Goal: Information Seeking & Learning: Learn about a topic

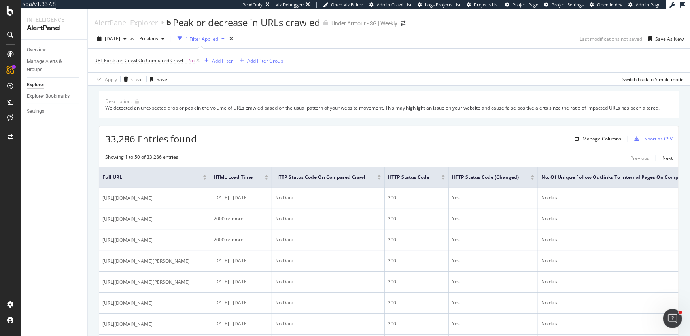
click at [222, 61] on div "Add Filter" at bounding box center [222, 60] width 21 height 7
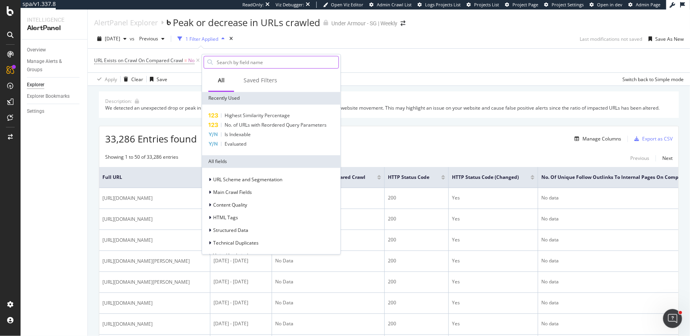
click at [258, 64] on input "text" at bounding box center [277, 62] width 123 height 12
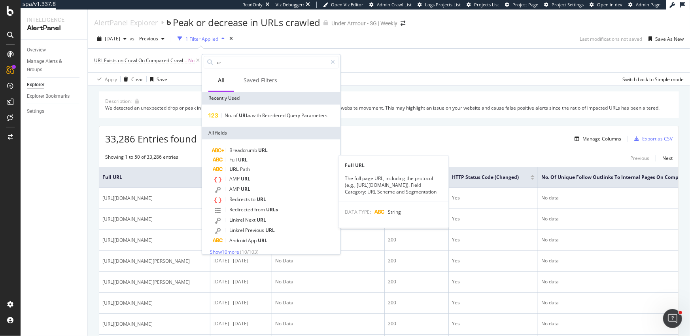
type input "url"
click at [252, 158] on div "Full URL" at bounding box center [276, 159] width 126 height 9
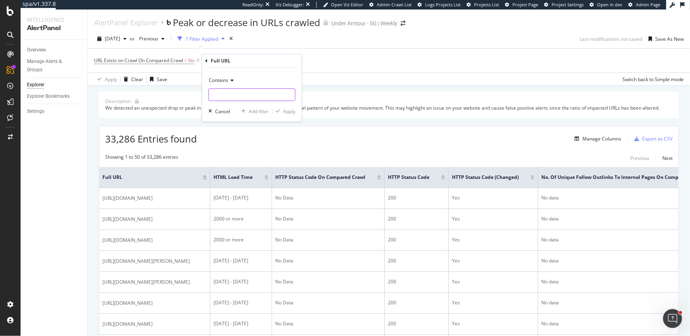
click at [234, 96] on input "text" at bounding box center [252, 95] width 86 height 13
type input "shop-all"
click at [286, 110] on div "Apply" at bounding box center [289, 111] width 12 height 7
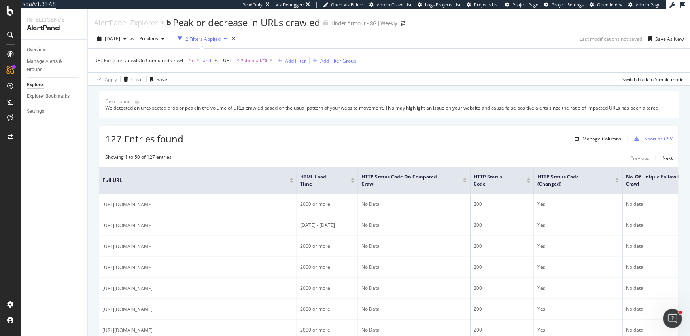
click at [70, 123] on div "Overview Manage Alerts & Groups Explorer Explorer Bookmarks Settings" at bounding box center [54, 188] width 67 height 296
click at [10, 139] on icon at bounding box center [10, 137] width 5 height 6
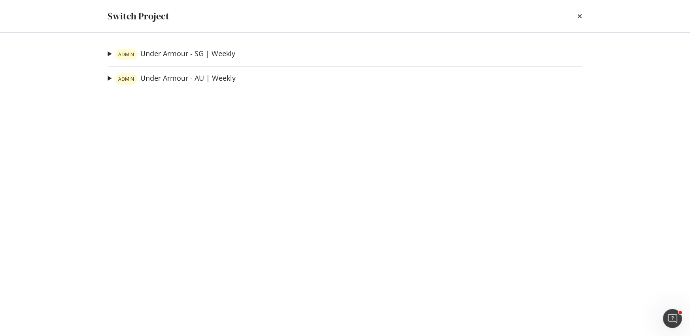
click at [582, 17] on div "Switch Project" at bounding box center [345, 16] width 506 height 32
click at [580, 17] on icon "times" at bounding box center [580, 16] width 5 height 6
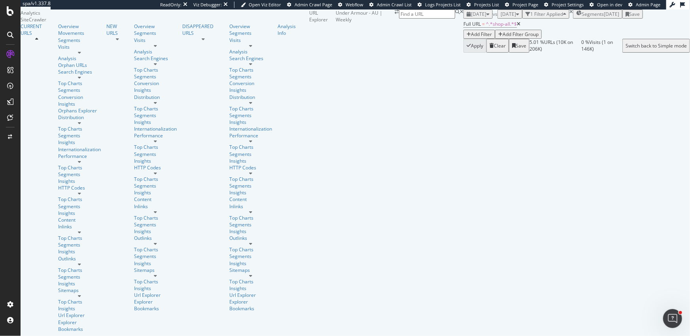
scroll to position [126, 0]
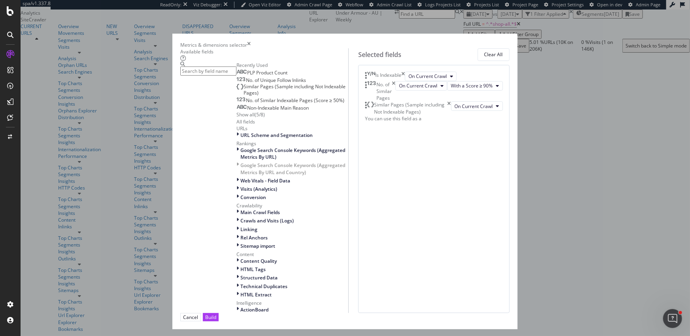
click at [395, 101] on icon "times" at bounding box center [394, 91] width 4 height 20
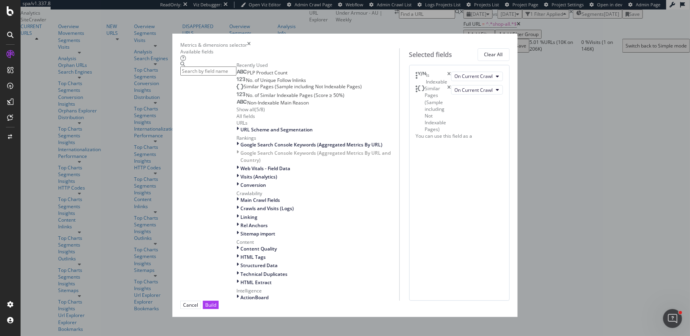
click at [451, 113] on icon "times" at bounding box center [450, 108] width 4 height 47
click at [451, 80] on icon "times" at bounding box center [450, 78] width 4 height 13
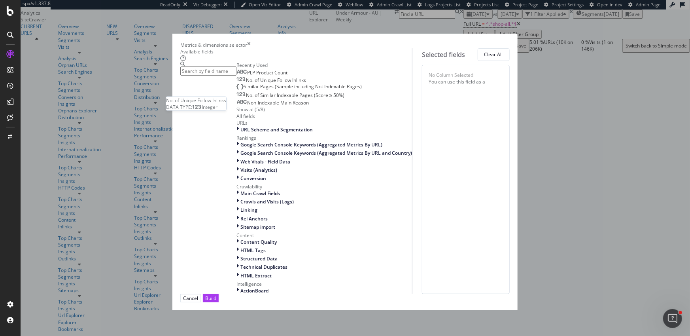
click at [246, 83] on span "No. of Unique Follow Inlinks" at bounding box center [276, 80] width 60 height 7
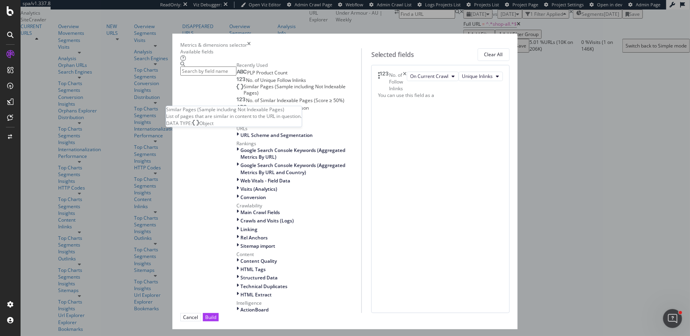
click at [244, 96] on span "Similar Pages (Sample including Not Indexable Pages)" at bounding box center [295, 89] width 102 height 13
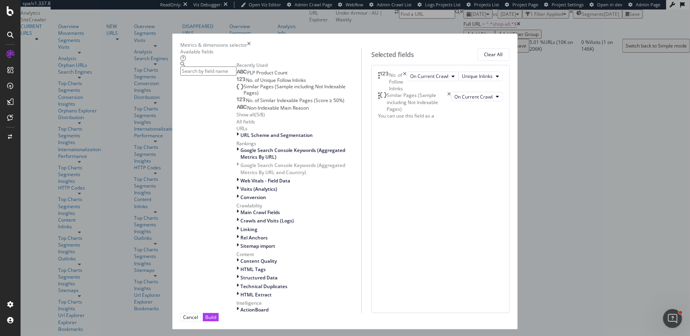
click at [451, 112] on icon "times" at bounding box center [450, 102] width 4 height 20
click at [236, 118] on div "Show all" at bounding box center [245, 114] width 18 height 7
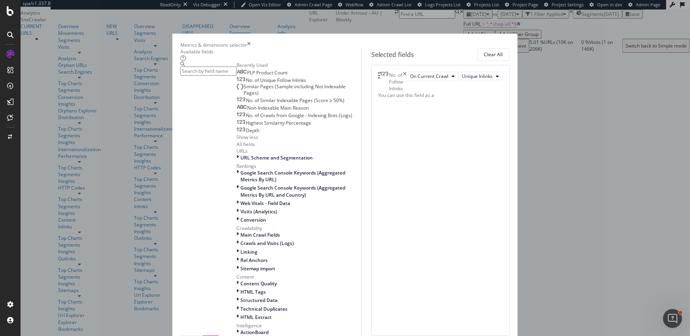
click at [236, 73] on input "modal" at bounding box center [208, 70] width 56 height 9
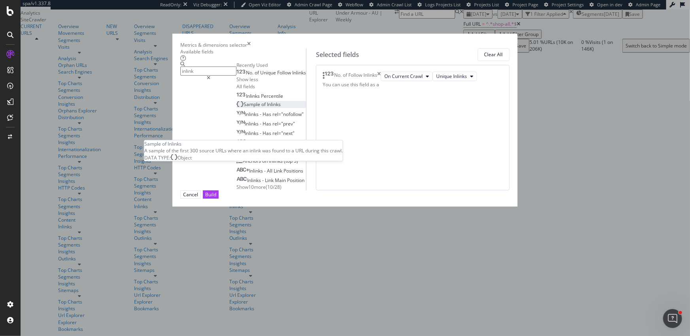
type input "inlink"
click at [261, 108] on span "of" at bounding box center [264, 104] width 6 height 7
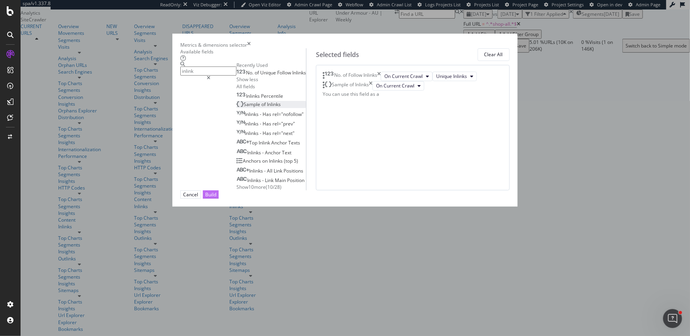
click at [216, 198] on div "Build" at bounding box center [210, 194] width 11 height 7
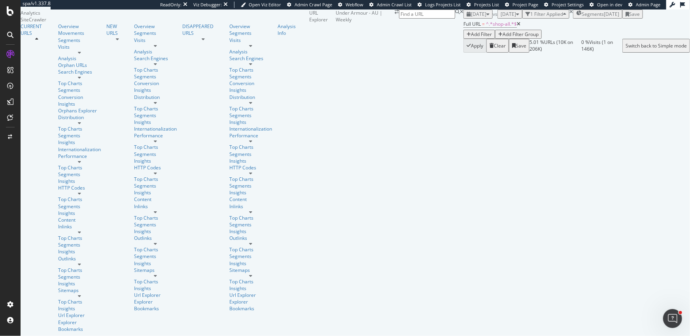
scroll to position [17, 0]
click at [690, 186] on div "URLs Crawled By Botify By pagetype Chart (by Value) Table Expand Export as CSV …" at bounding box center [699, 144] width 19 height 271
click at [467, 17] on div "[DATE]" at bounding box center [478, 14] width 23 height 7
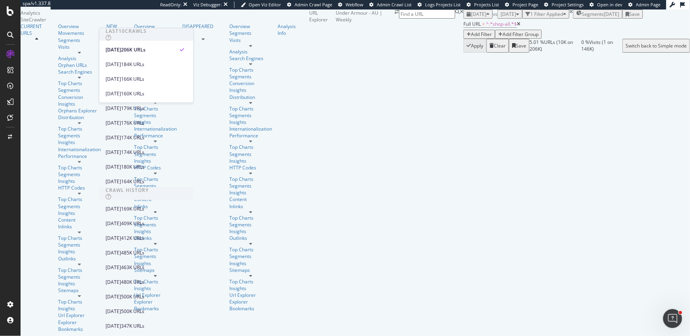
click at [463, 39] on div "Full URL = ^.*shop-all.*$ Add Filter Add Filter Group" at bounding box center [576, 29] width 227 height 20
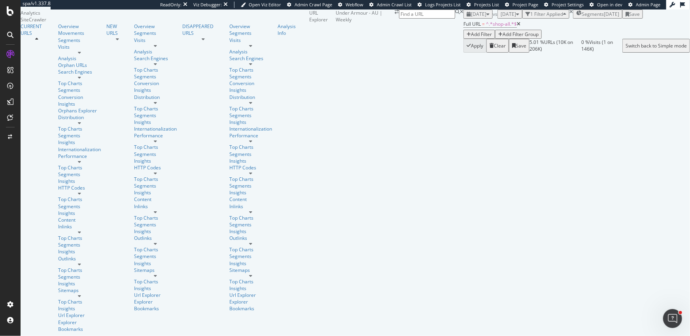
scroll to position [131, 0]
click at [627, 38] on div "Full URL = ^.*shop-all.*$ Add Filter Add Filter Group" at bounding box center [576, 29] width 227 height 20
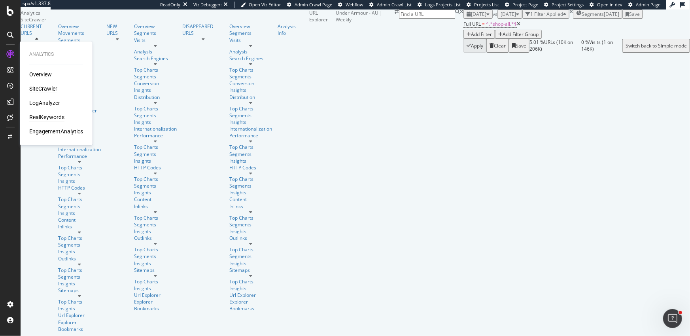
click at [46, 115] on div "RealKeywords" at bounding box center [46, 117] width 35 height 8
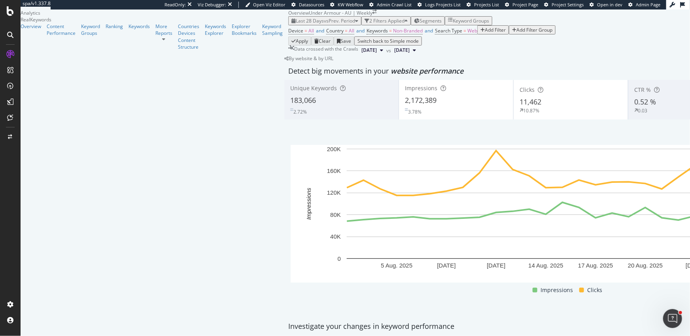
click at [485, 33] on div "Add Filter" at bounding box center [495, 29] width 21 height 7
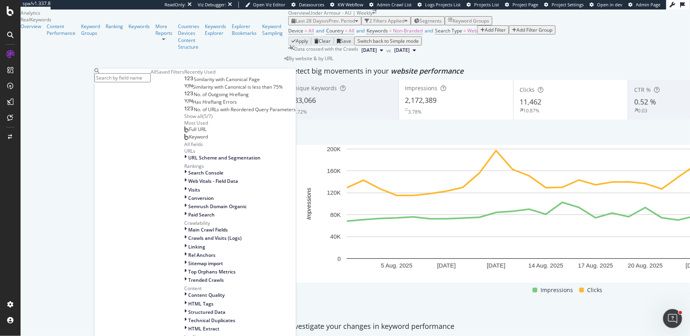
click at [184, 132] on div "Full URL" at bounding box center [195, 129] width 22 height 6
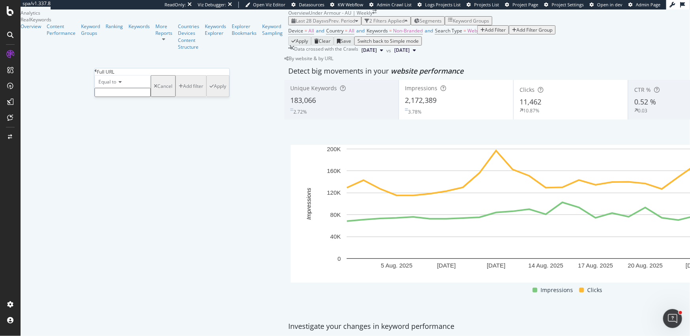
click at [121, 84] on icon at bounding box center [119, 81] width 6 height 5
click at [130, 146] on div "Contains" at bounding box center [122, 142] width 55 height 8
click at [121, 97] on input "text" at bounding box center [122, 92] width 56 height 9
type input "shop-all"
click at [214, 92] on div "Apply" at bounding box center [220, 88] width 12 height 7
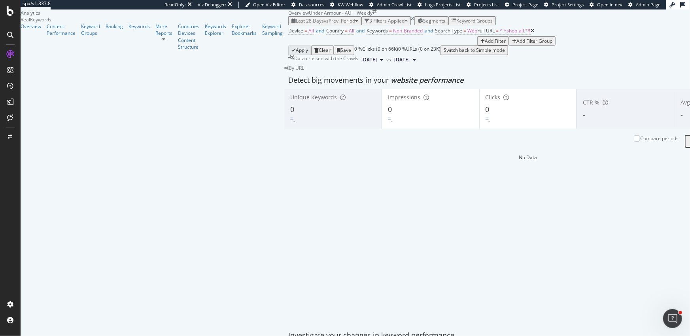
scroll to position [45, 0]
click at [500, 34] on span "^.*shop-all.*$" at bounding box center [515, 30] width 31 height 7
click at [350, 45] on div "Device = All and Country = All and Keywords = Non-Branded and Search Type = Web…" at bounding box center [527, 35] width 479 height 20
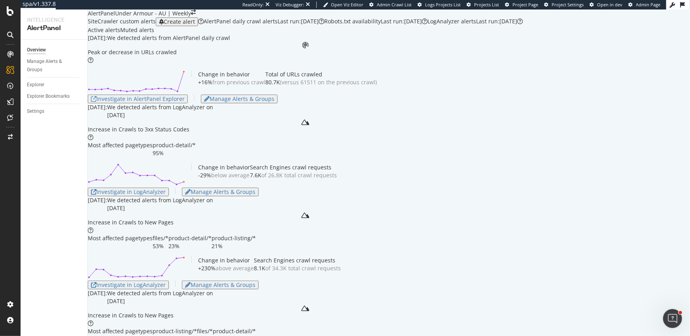
click at [185, 102] on div "Investigate in AlertPanel Explorer" at bounding box center [138, 99] width 94 height 6
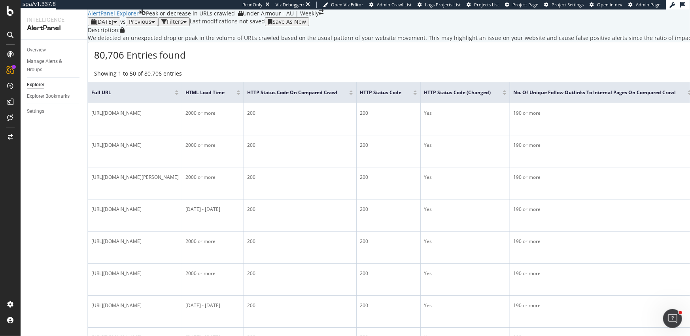
click at [183, 25] on div "Filters" at bounding box center [175, 22] width 16 height 6
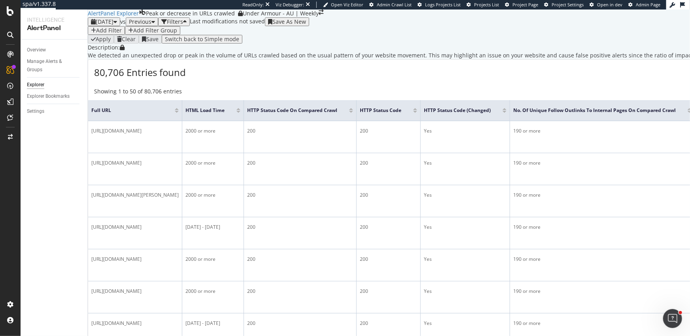
click at [106, 34] on div "Add Filter" at bounding box center [109, 30] width 26 height 6
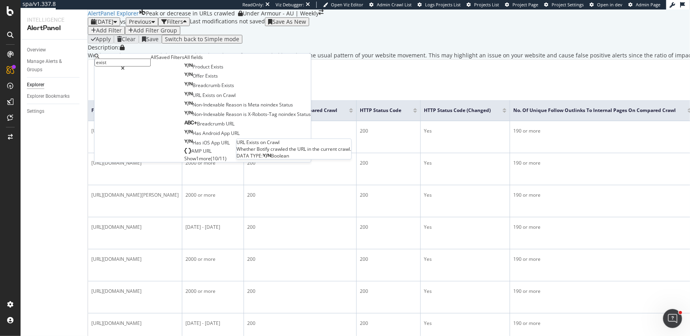
type input "exist"
click at [184, 98] on div "URL Exists on Crawl" at bounding box center [209, 95] width 51 height 7
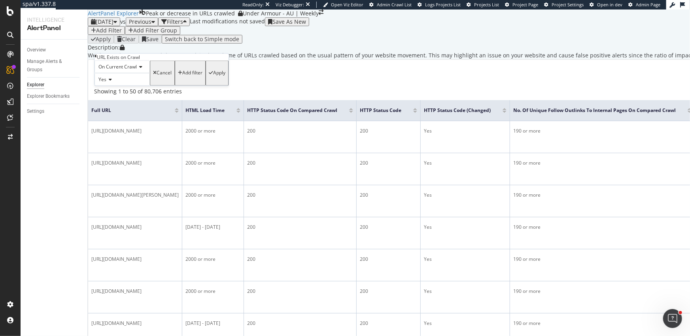
click at [121, 70] on span "On Current Crawl" at bounding box center [117, 67] width 38 height 7
click at [123, 90] on div "On Compared Crawl" at bounding box center [122, 85] width 55 height 8
click at [110, 82] on icon at bounding box center [109, 79] width 6 height 5
click at [114, 102] on div "No" at bounding box center [125, 98] width 61 height 8
click at [219, 76] on div "Apply" at bounding box center [225, 73] width 12 height 6
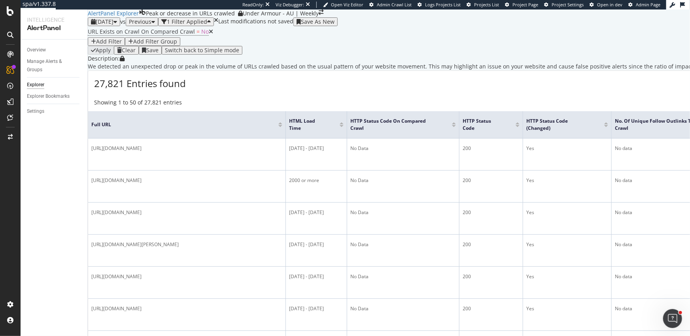
click at [122, 45] on div "Add Filter" at bounding box center [109, 41] width 26 height 6
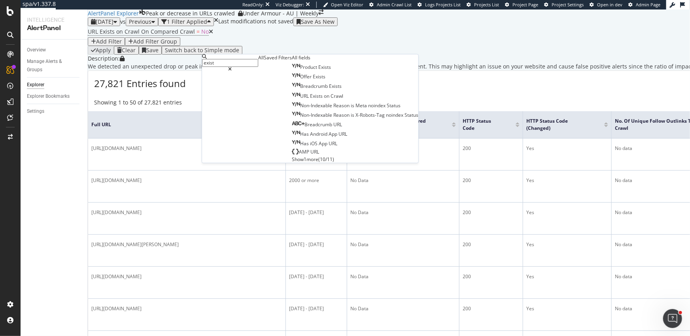
click at [258, 67] on div at bounding box center [230, 69] width 56 height 5
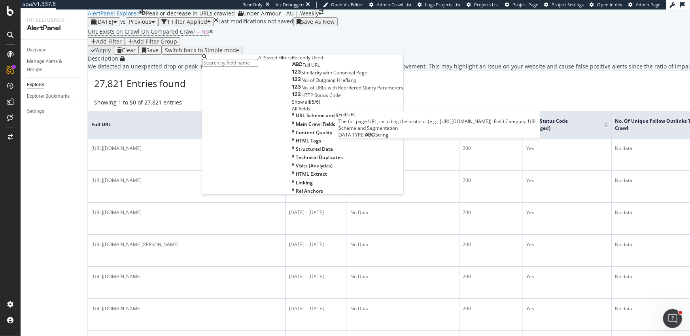
click at [292, 69] on div "Full URL" at bounding box center [306, 65] width 28 height 6
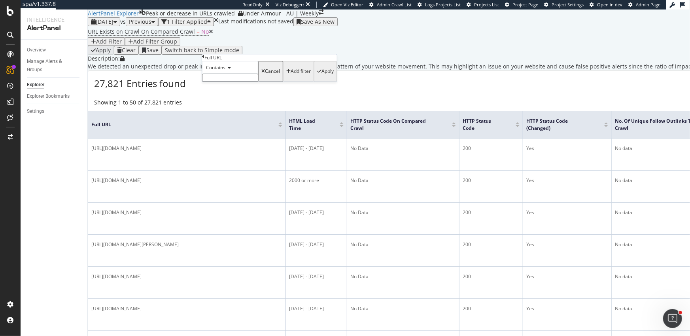
click at [233, 82] on input "text" at bounding box center [230, 78] width 56 height 8
type input "shop-all"
click at [321, 77] on div "Apply" at bounding box center [327, 74] width 12 height 6
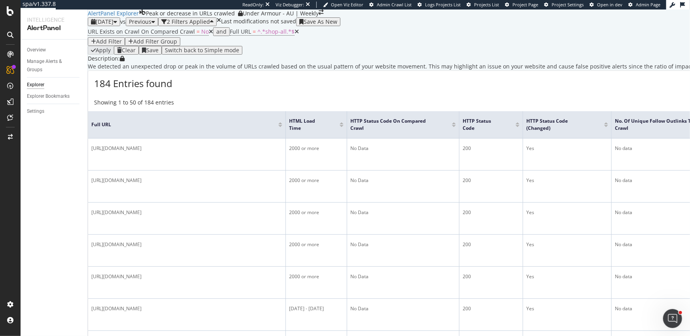
drag, startPoint x: 466, startPoint y: 30, endPoint x: 461, endPoint y: 47, distance: 18.3
click at [466, 30] on div "2025 Aug. 27th vs Previous 2 Filters Applied Last modifications not saved Save …" at bounding box center [588, 35] width 1000 height 37
click at [295, 34] on icon at bounding box center [297, 32] width 4 height 6
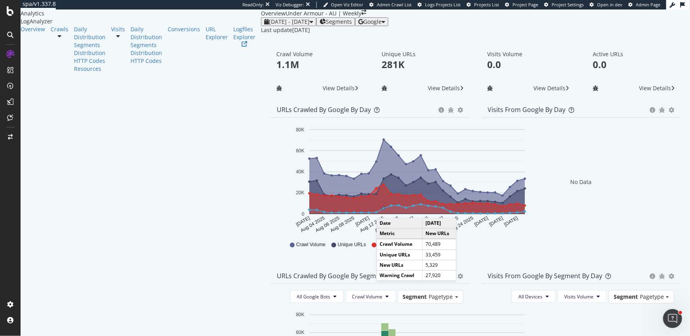
click at [382, 210] on circle "A chart." at bounding box center [384, 208] width 4 height 4
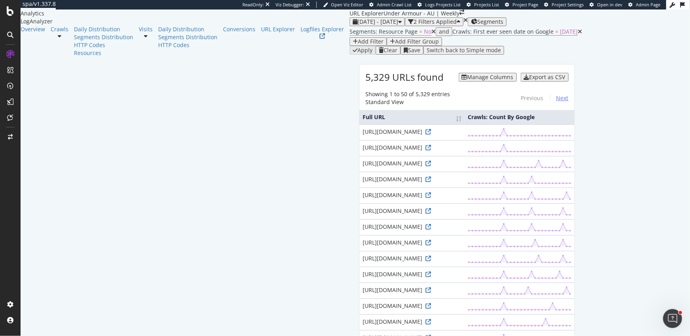
click at [569, 104] on link "Next" at bounding box center [559, 98] width 19 height 12
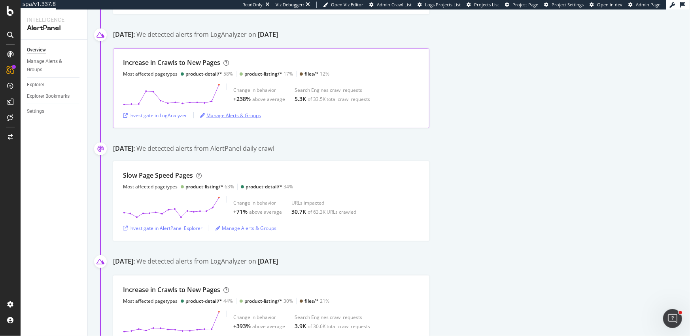
scroll to position [491, 0]
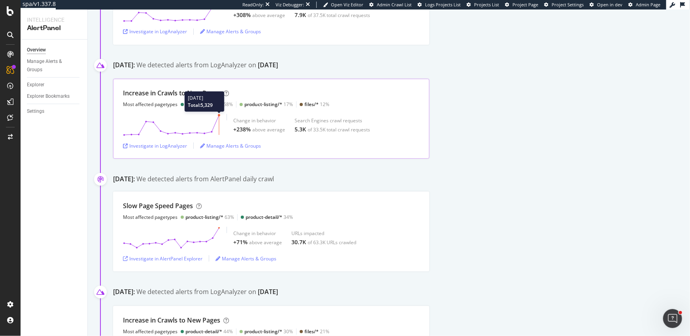
click at [219, 115] on circle at bounding box center [219, 115] width 2 height 2
click at [164, 148] on div "Investigate in LogAnalyzer" at bounding box center [155, 146] width 64 height 12
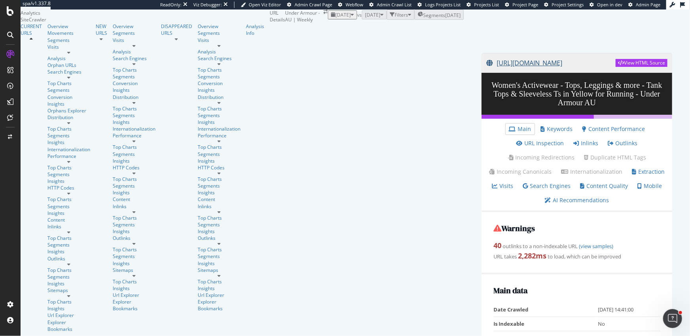
click at [486, 73] on link "https://www.underarmour.com.au/en-au/c/womens/yellow-running-tank_tops_and_slee…" at bounding box center [550, 63] width 129 height 20
click at [47, 312] on div "Url Explorer" at bounding box center [68, 315] width 43 height 7
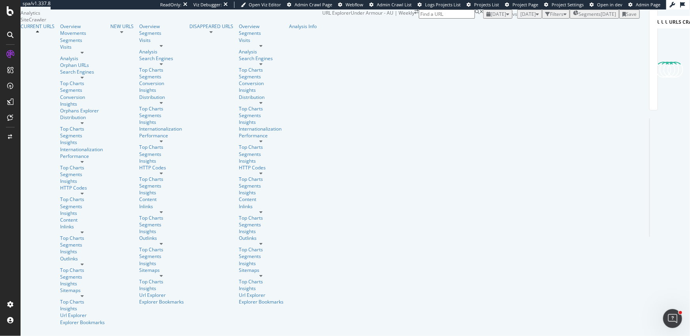
click at [491, 17] on span "[DATE]" at bounding box center [498, 14] width 15 height 7
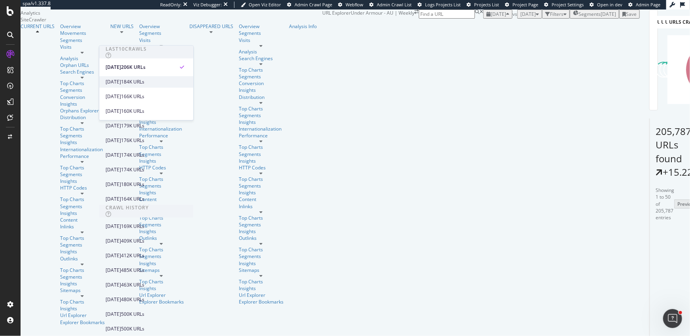
click at [121, 84] on div "2025 Aug. 21st" at bounding box center [113, 81] width 15 height 7
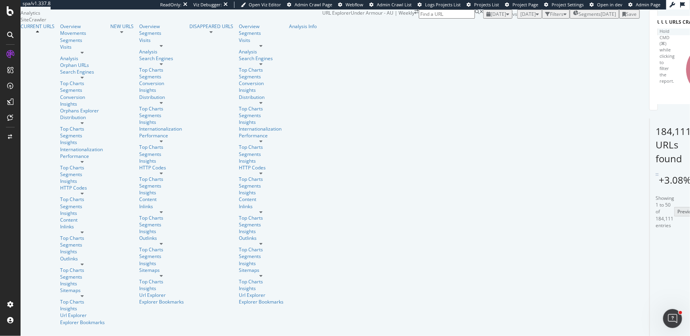
click at [550, 17] on div "Filters" at bounding box center [556, 14] width 13 height 7
click at [491, 26] on div "Add Filter" at bounding box center [501, 23] width 21 height 7
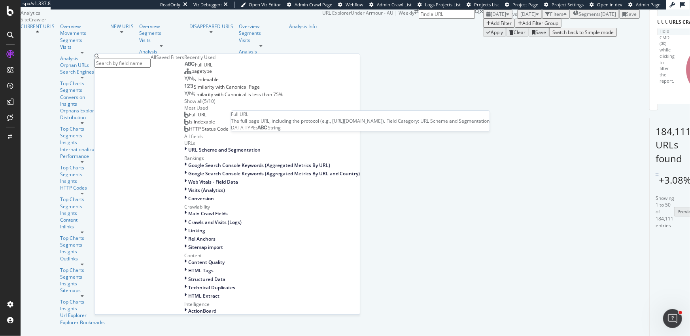
click at [184, 68] on div "Full URL" at bounding box center [198, 65] width 28 height 6
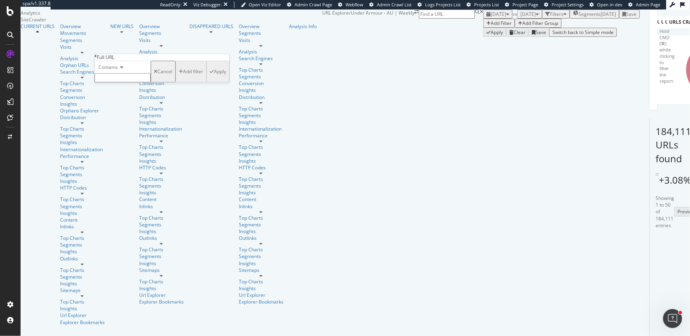
click at [122, 83] on input "text" at bounding box center [122, 78] width 56 height 9
type input "_"
click at [183, 77] on div "Add filter" at bounding box center [193, 74] width 20 height 7
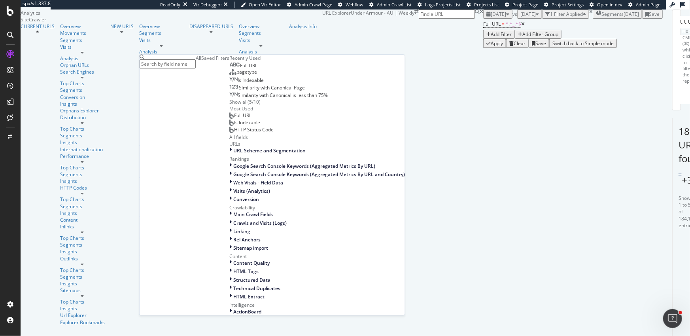
click at [248, 106] on div "( 5 / 10 )" at bounding box center [254, 102] width 13 height 7
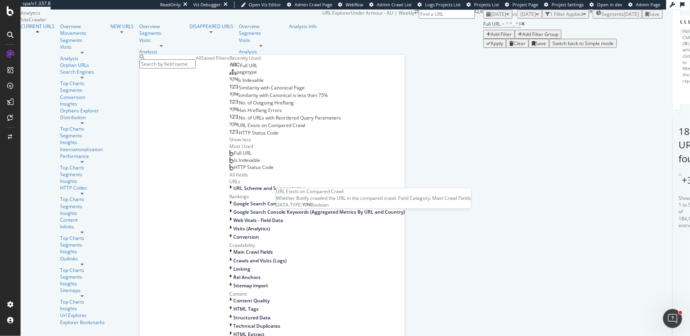
click at [238, 129] on span "URL Exists on Compared Crawl" at bounding box center [272, 125] width 68 height 7
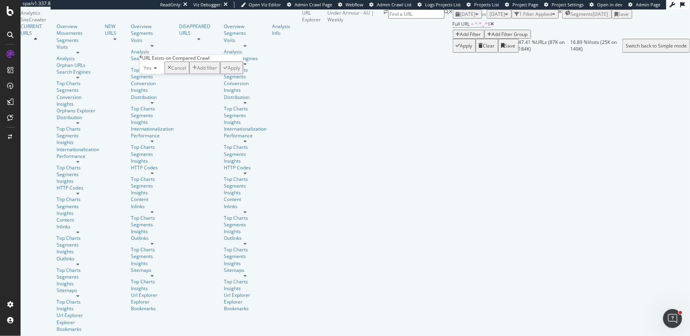
click at [157, 70] on icon at bounding box center [154, 68] width 6 height 5
click at [160, 91] on div "No" at bounding box center [152, 87] width 24 height 8
click at [226, 71] on div "Apply" at bounding box center [232, 67] width 12 height 7
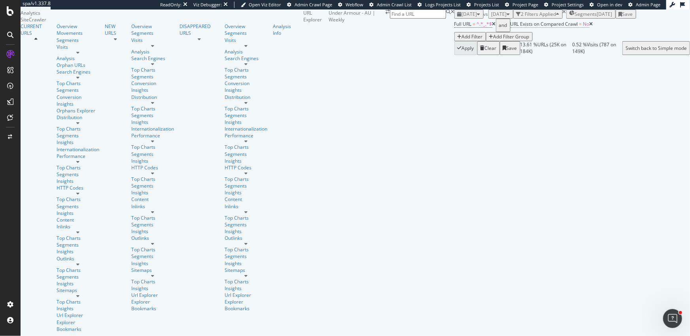
click at [510, 27] on span "URL Exists on Compared Crawl" at bounding box center [544, 24] width 68 height 7
click at [169, 73] on div "No" at bounding box center [164, 66] width 23 height 13
drag, startPoint x: 169, startPoint y: 94, endPoint x: 173, endPoint y: 94, distance: 4.0
click at [163, 80] on span "Yes" at bounding box center [159, 77] width 8 height 7
click at [244, 70] on div "Apply" at bounding box center [247, 66] width 12 height 7
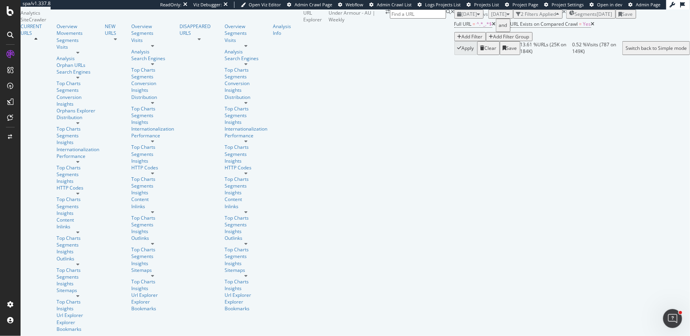
click at [462, 17] on span "2025 Aug. 21st" at bounding box center [469, 14] width 15 height 7
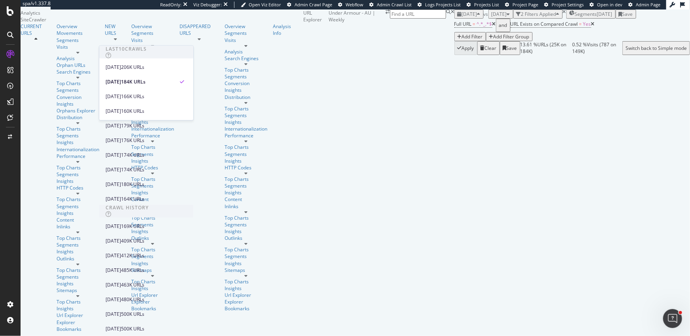
click at [454, 31] on div "2025 Aug. 21st vs 2025 Jul. 31st 2 Filters Applied Segments 2025-08-07 Save Ful…" at bounding box center [572, 31] width 236 height 45
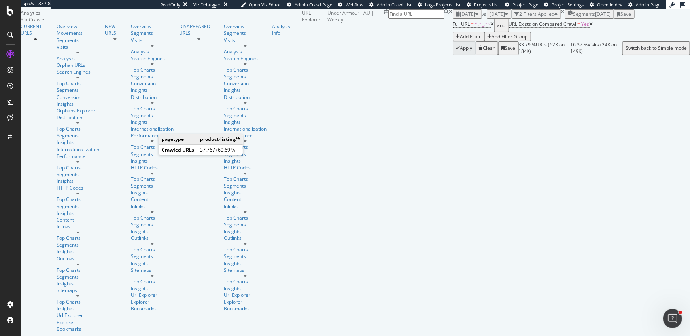
click at [456, 19] on div "2025 Aug. 21st vs 2025 Jul. 31st 3 Filters Applied Segments 2025-08-07 Save" at bounding box center [573, 13] width 234 height 9
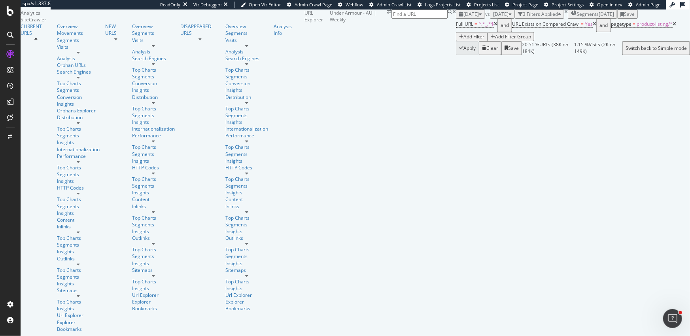
scroll to position [1088, 0]
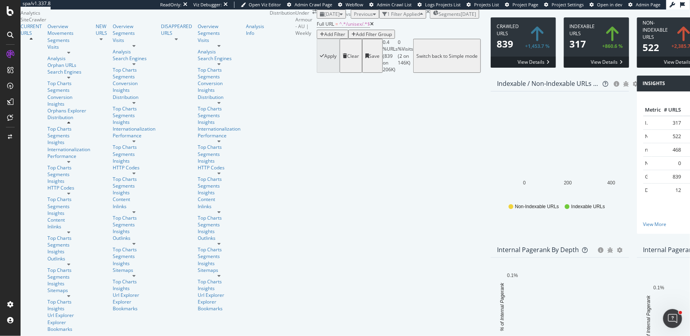
scroll to position [1179, 0]
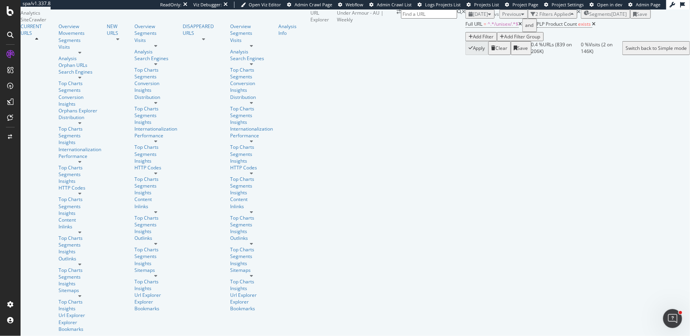
click at [592, 26] on icon at bounding box center [594, 24] width 4 height 5
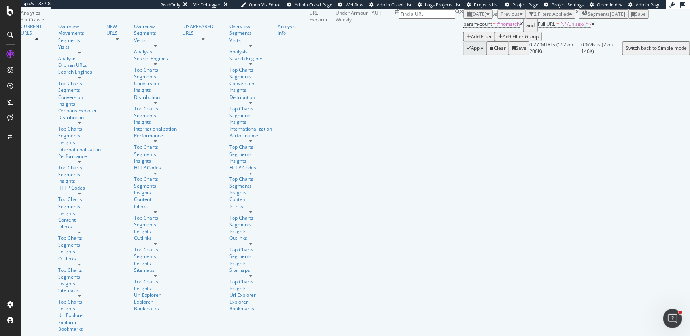
click at [560, 27] on span "^.*/unisex/.*$" at bounding box center [575, 24] width 31 height 7
click at [211, 62] on input "/unisex/" at bounding box center [199, 57] width 56 height 9
type input "/unisex"
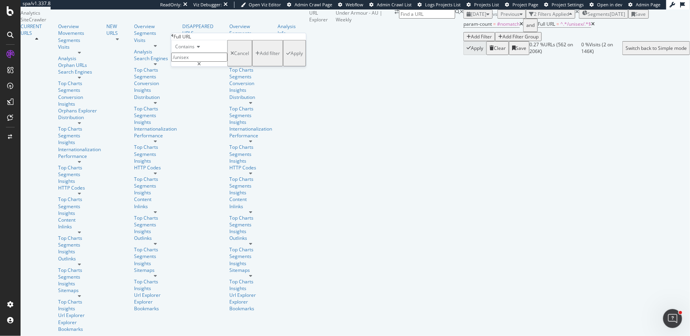
click at [291, 57] on div "Apply" at bounding box center [297, 53] width 12 height 7
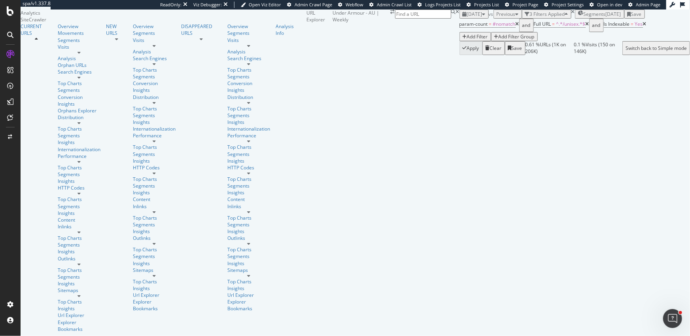
click at [516, 26] on icon at bounding box center [518, 24] width 4 height 5
click at [569, 26] on icon at bounding box center [571, 24] width 4 height 5
